Goal: Information Seeking & Learning: Find specific page/section

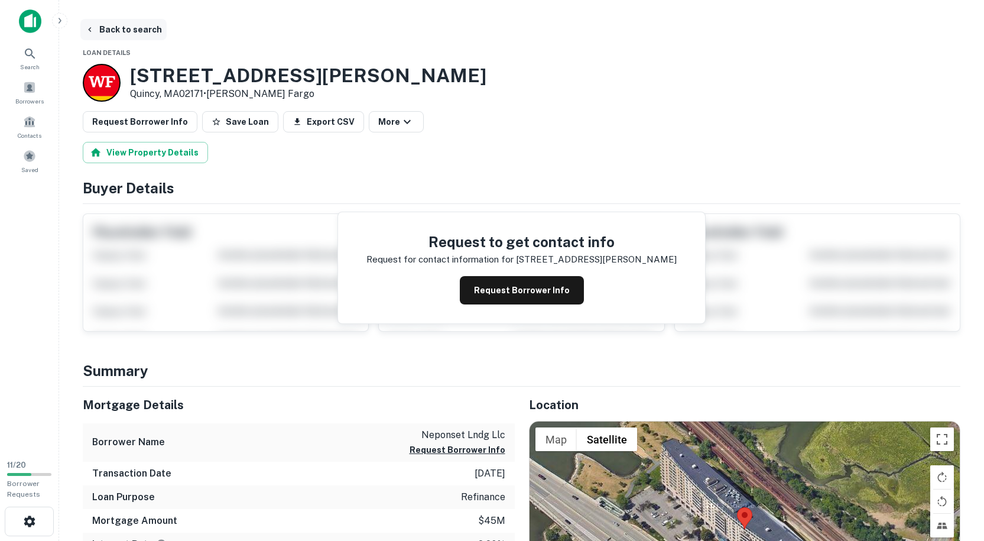
click at [97, 27] on button "Back to search" at bounding box center [123, 29] width 86 height 21
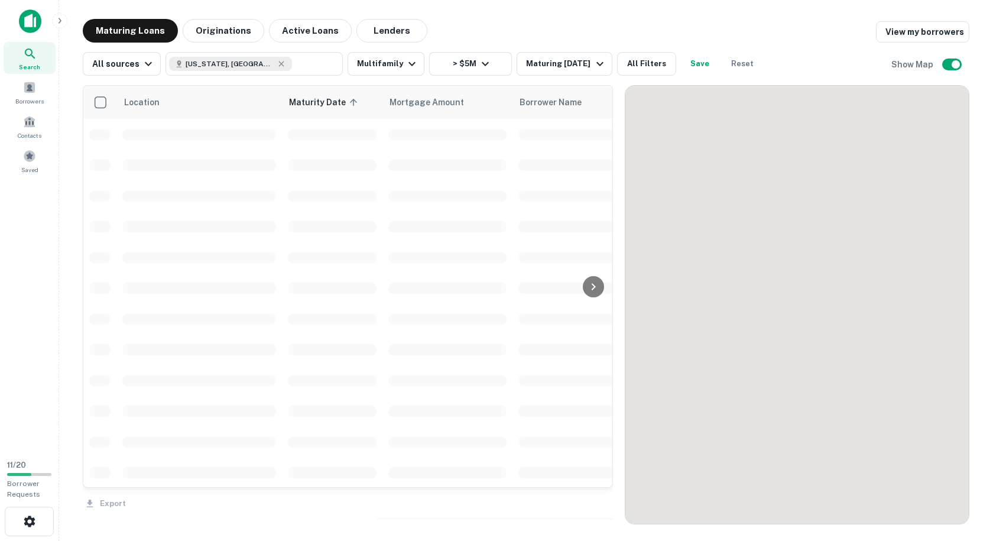
scroll to position [1123, 0]
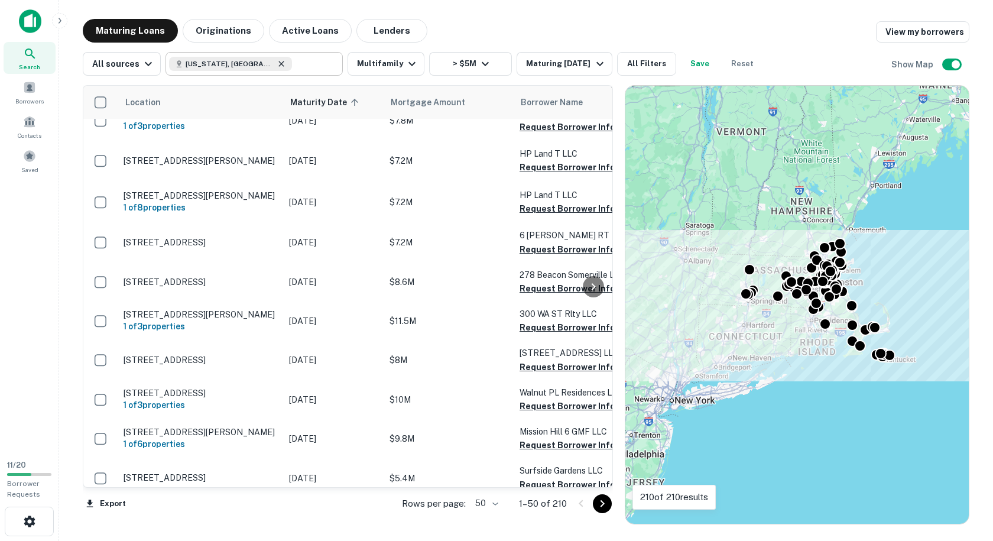
click at [279, 63] on icon at bounding box center [281, 63] width 5 height 5
type input "**********"
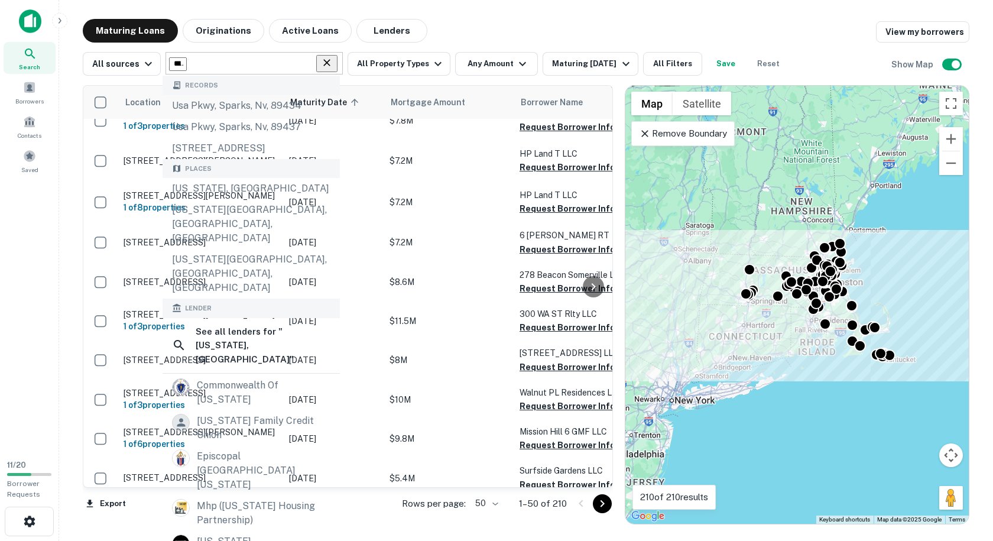
click at [333, 65] on icon "Clear" at bounding box center [327, 63] width 12 height 12
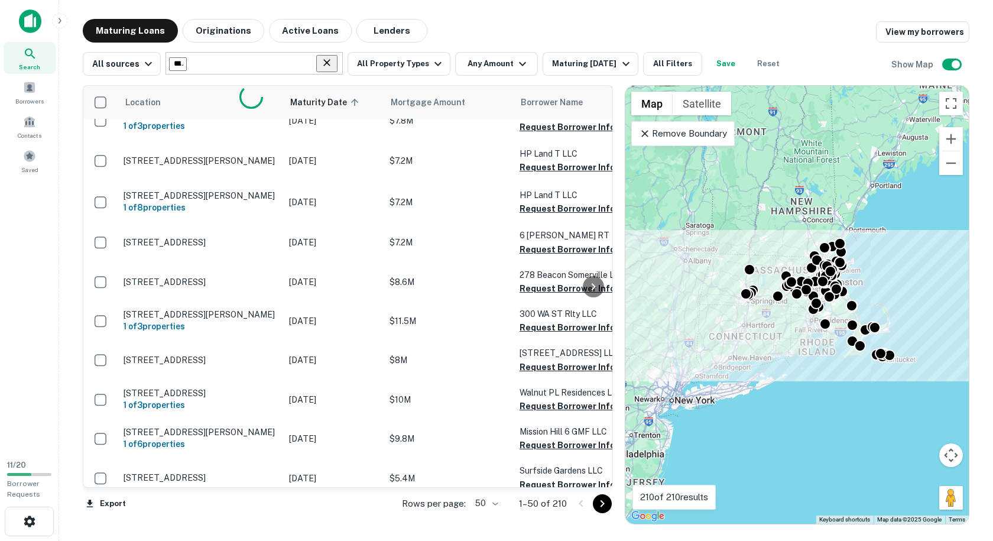
type input "*******"
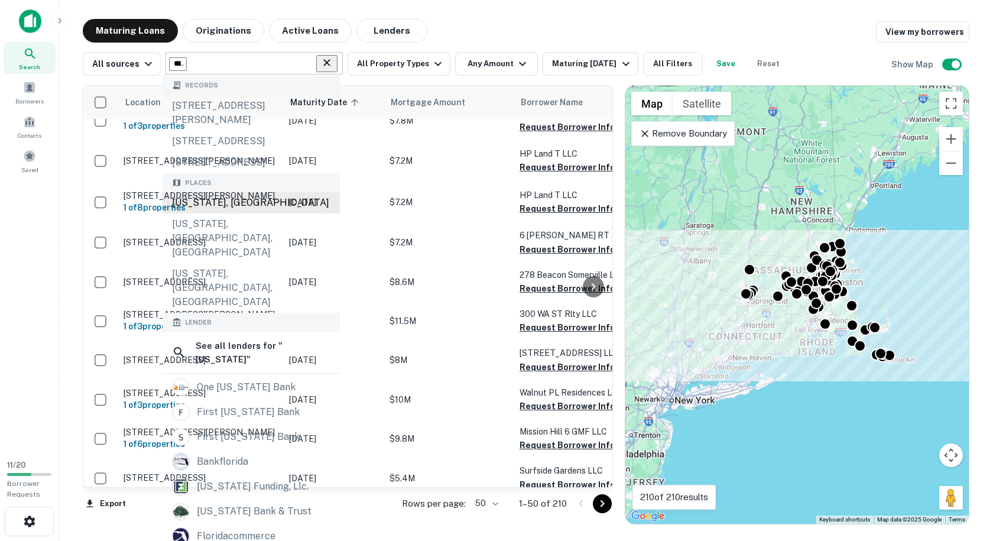
click at [219, 213] on div "[US_STATE], [GEOGRAPHIC_DATA]" at bounding box center [251, 202] width 177 height 21
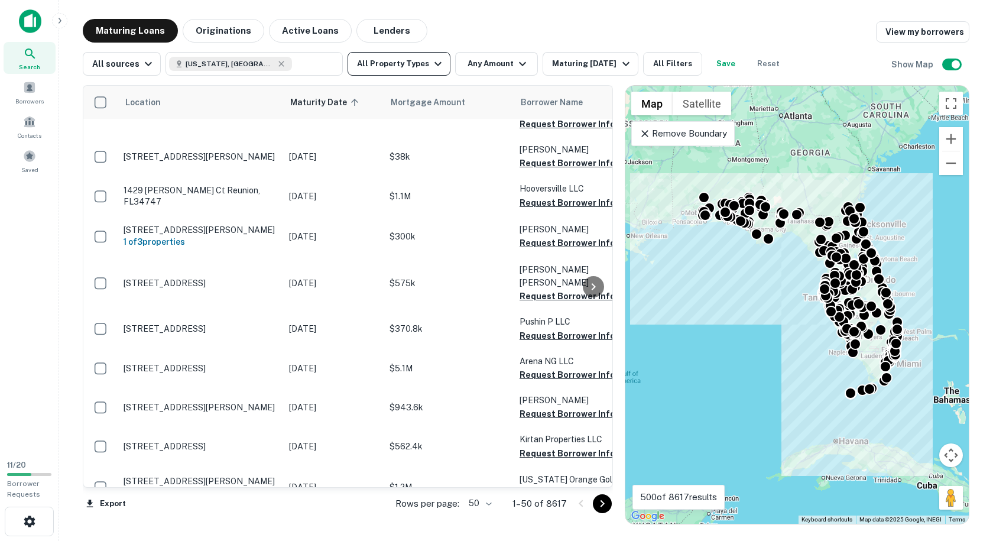
click at [413, 65] on button "All Property Types" at bounding box center [399, 64] width 103 height 24
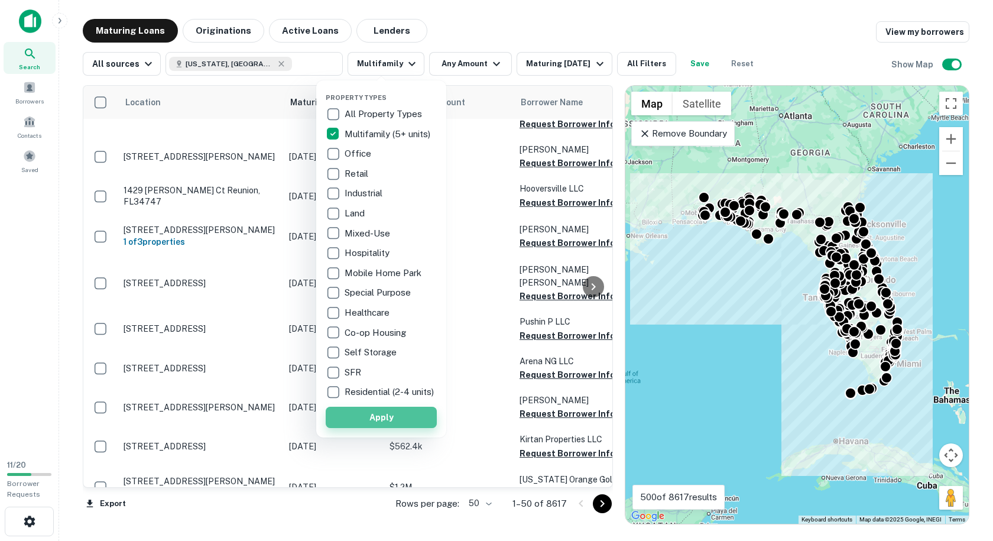
click at [387, 420] on button "Apply" at bounding box center [381, 417] width 111 height 21
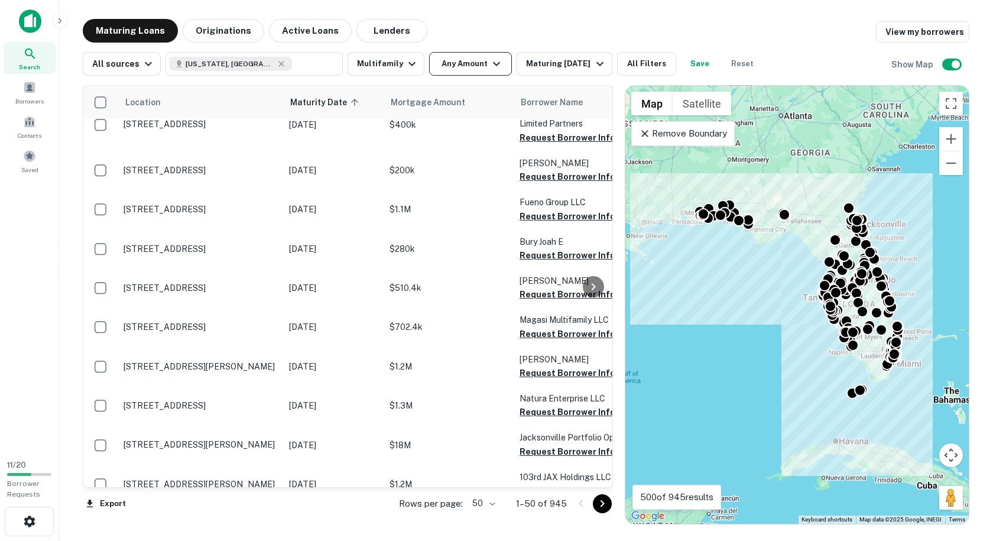
click at [461, 67] on button "Any Amount" at bounding box center [470, 64] width 83 height 24
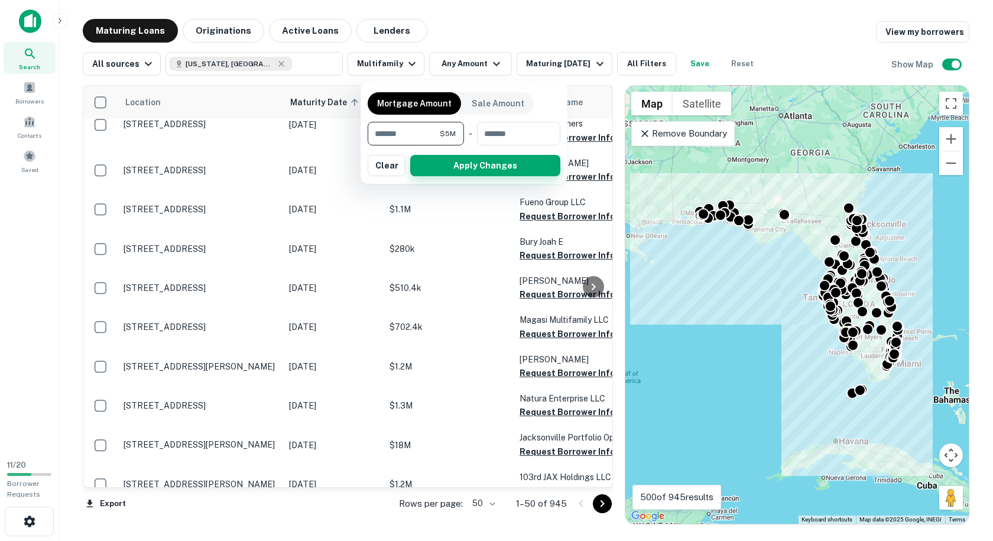
type input "*******"
click at [442, 170] on button "Apply Changes" at bounding box center [485, 165] width 150 height 21
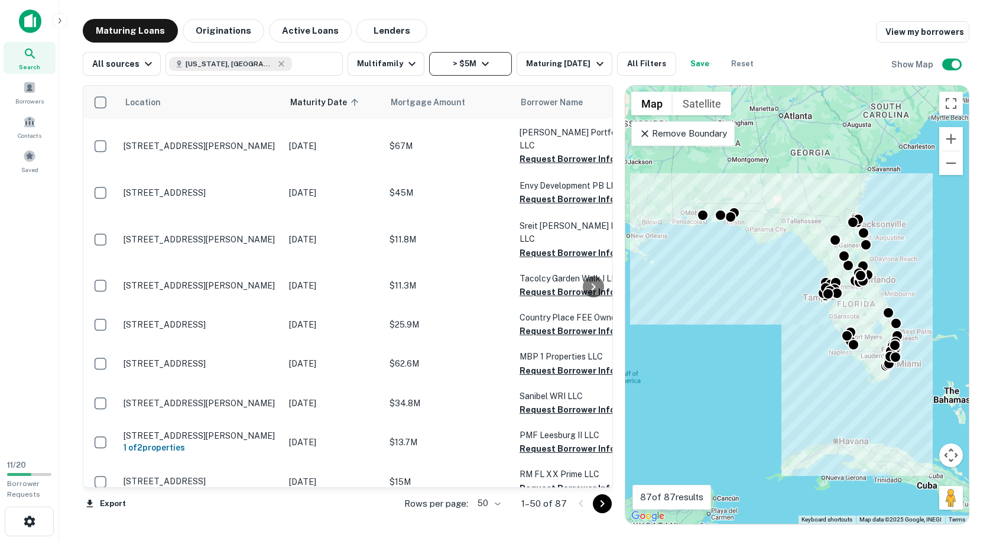
click at [480, 74] on button "> $5M" at bounding box center [470, 64] width 83 height 24
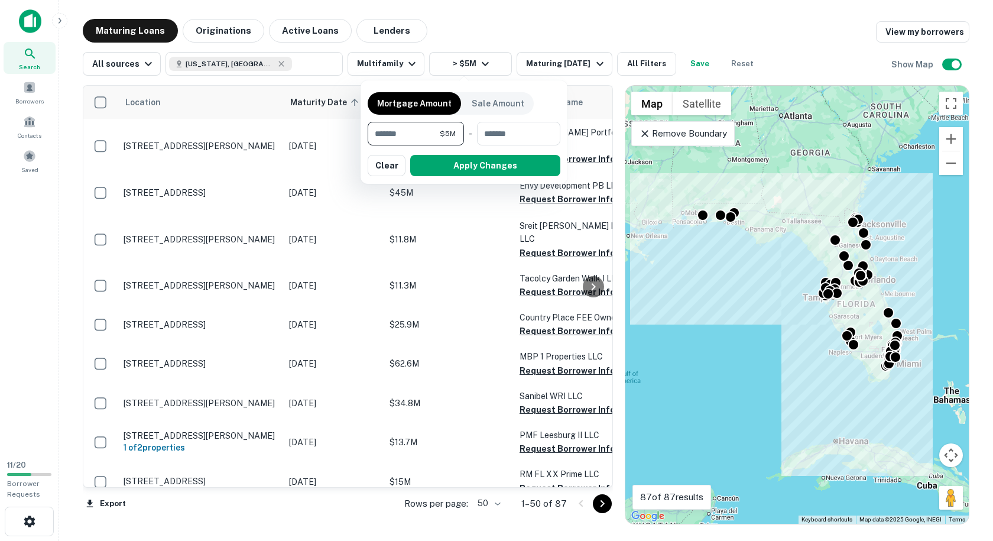
click at [426, 138] on input "*******" at bounding box center [404, 134] width 72 height 24
type input "*******"
click at [447, 166] on button "Apply Changes" at bounding box center [485, 165] width 150 height 21
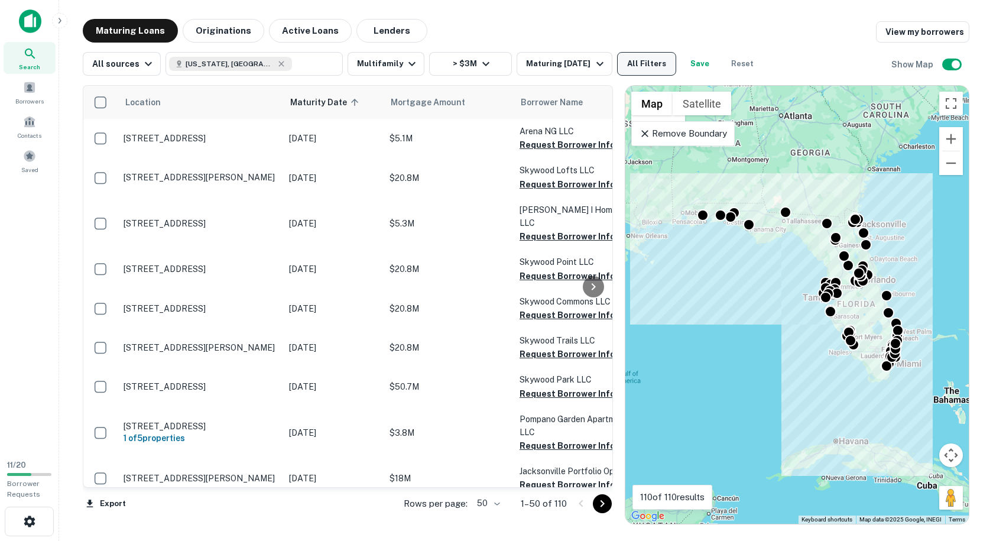
click at [655, 66] on button "All Filters" at bounding box center [646, 64] width 59 height 24
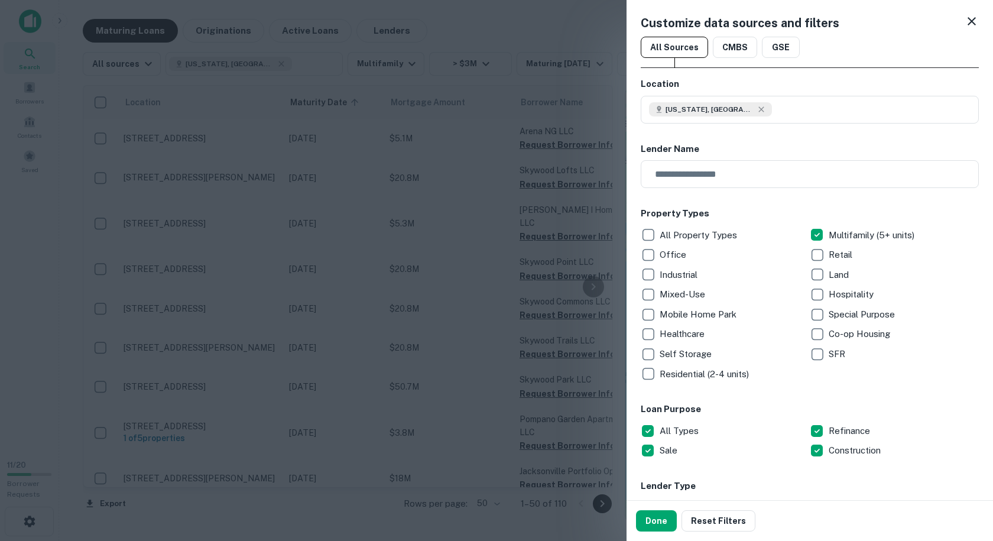
click at [480, 30] on div at bounding box center [496, 270] width 993 height 541
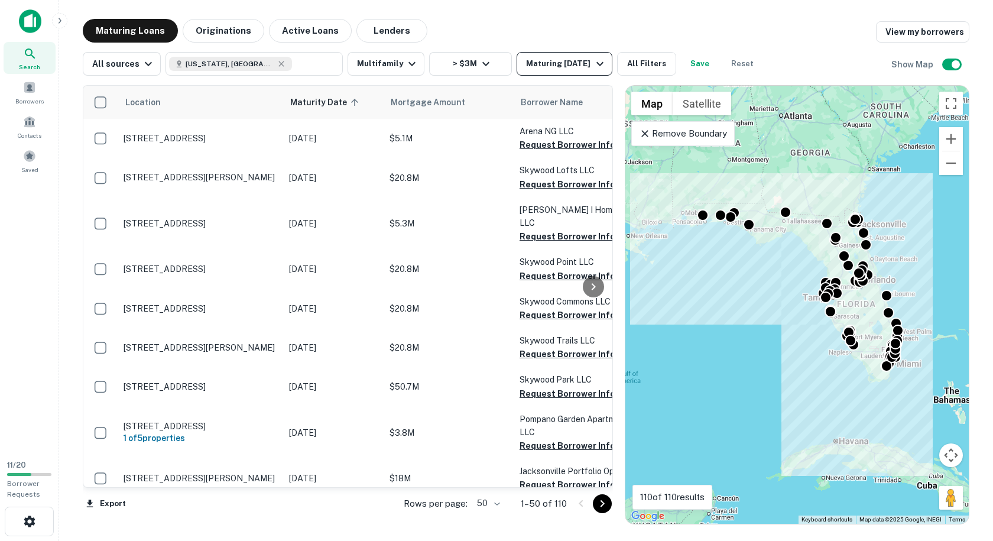
click at [568, 65] on div "Maturing [DATE]" at bounding box center [566, 64] width 80 height 14
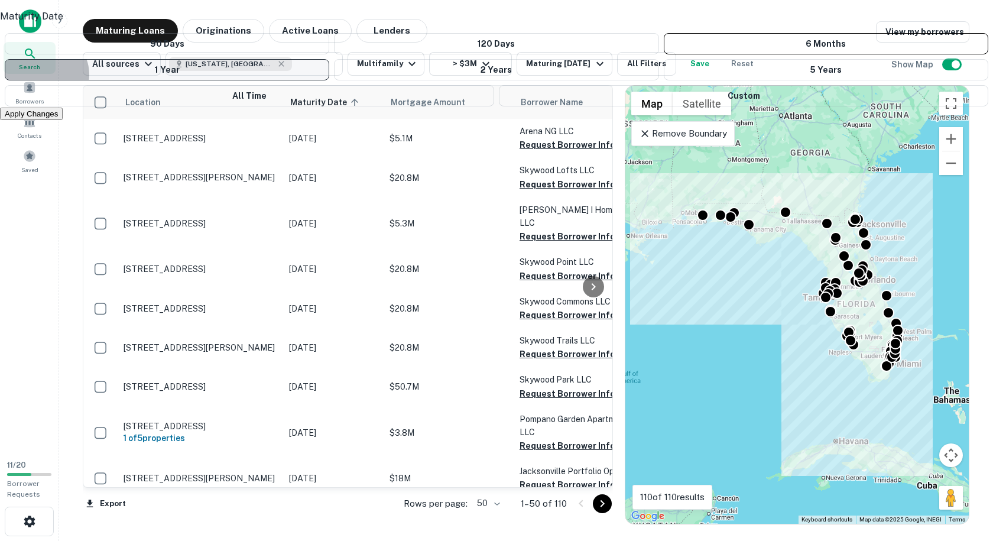
click at [329, 80] on button "1 Year" at bounding box center [167, 69] width 325 height 21
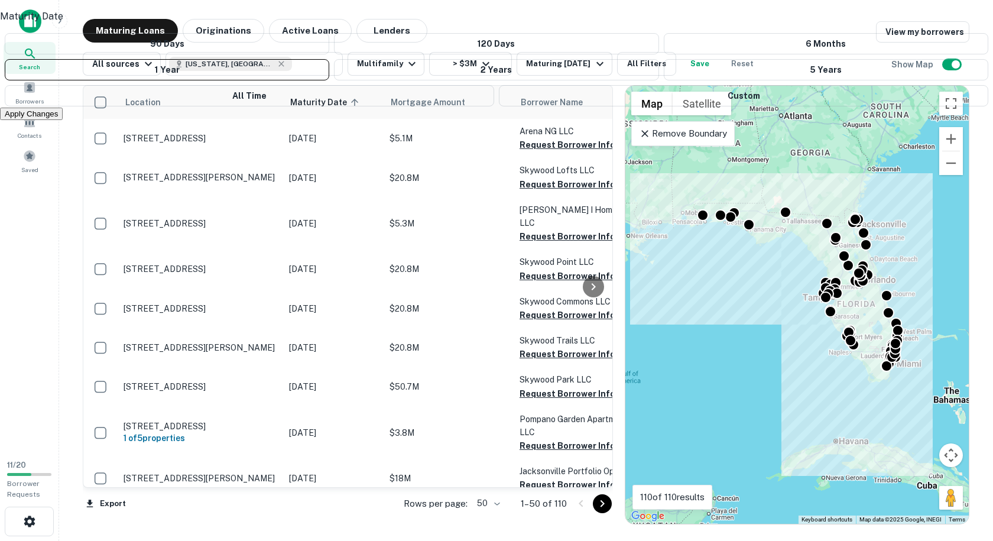
click at [63, 120] on button "Apply Changes" at bounding box center [31, 114] width 63 height 12
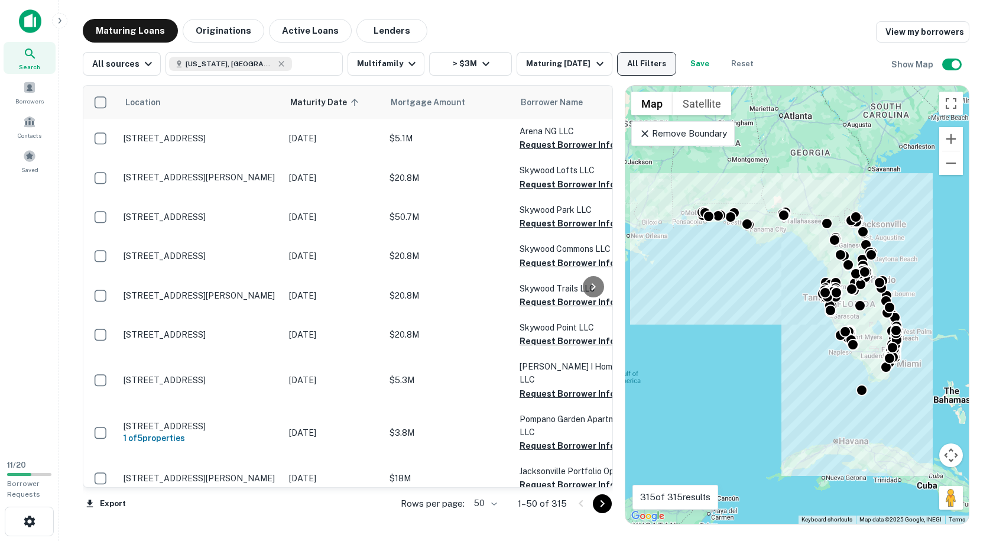
click at [630, 65] on button "All Filters" at bounding box center [646, 64] width 59 height 24
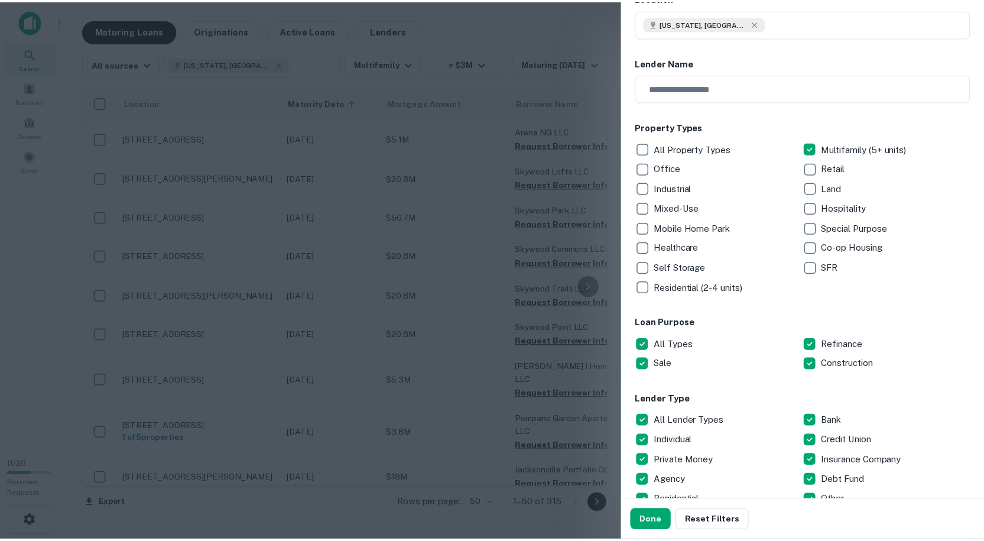
scroll to position [355, 0]
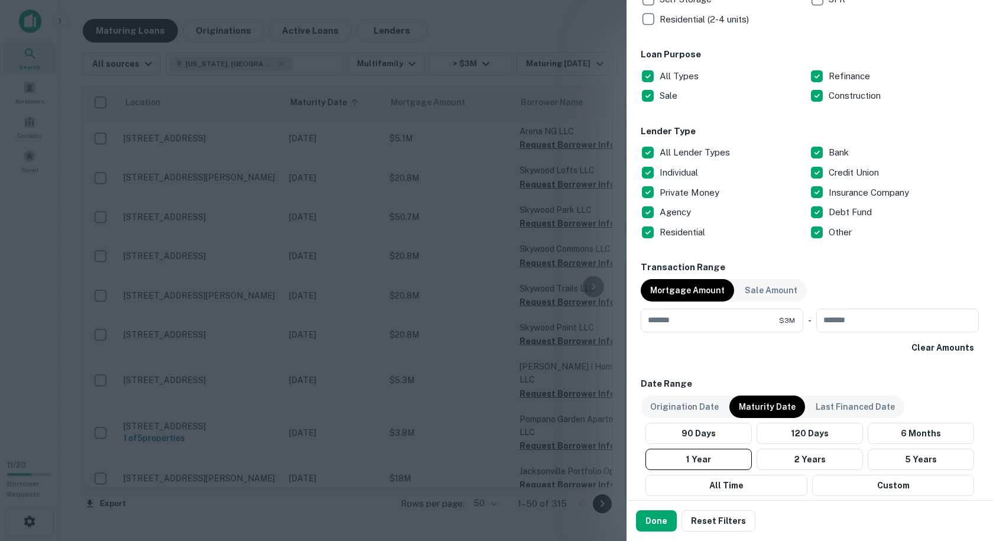
click at [665, 216] on p "Agency" at bounding box center [677, 212] width 34 height 14
click at [662, 520] on button "Done" at bounding box center [656, 520] width 41 height 21
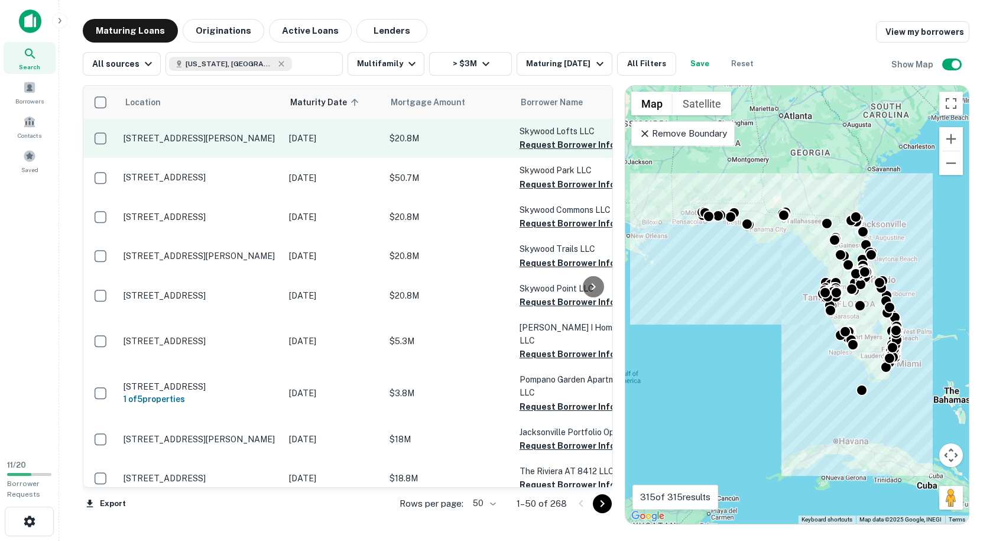
click at [317, 145] on td "[DATE]" at bounding box center [333, 138] width 101 height 39
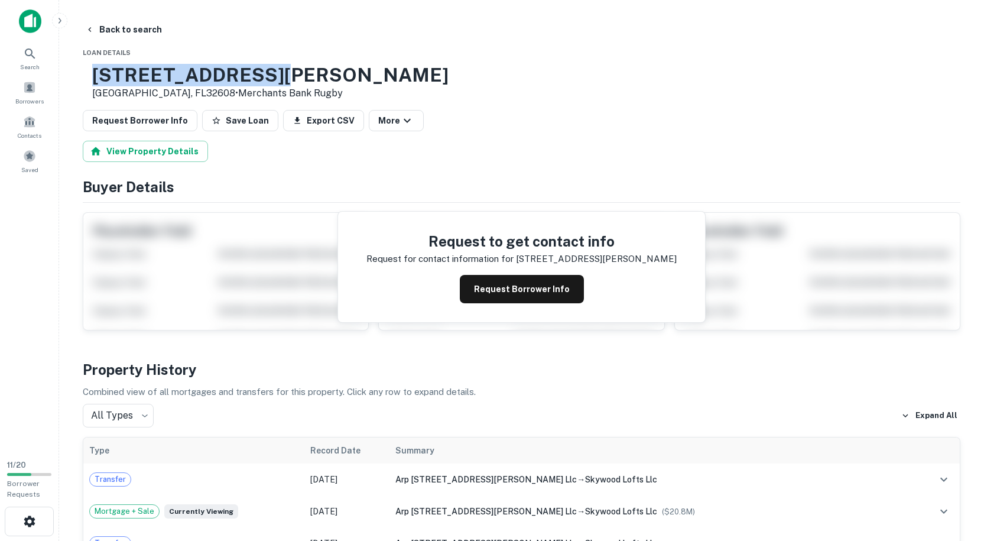
drag, startPoint x: 329, startPoint y: 74, endPoint x: 133, endPoint y: 68, distance: 195.8
click at [133, 68] on h3 "[STREET_ADDRESS][PERSON_NAME]" at bounding box center [270, 75] width 357 height 22
copy h3 "[STREET_ADDRESS][PERSON_NAME]"
